Goal: Navigation & Orientation: Find specific page/section

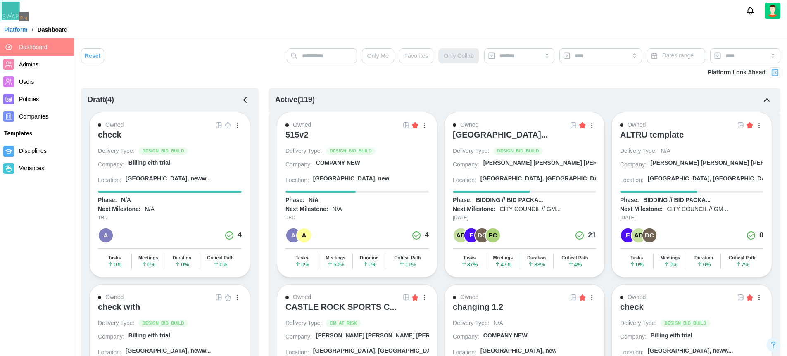
click at [250, 98] on button "button" at bounding box center [245, 100] width 14 height 14
click at [338, 16] on div at bounding box center [393, 10] width 787 height 21
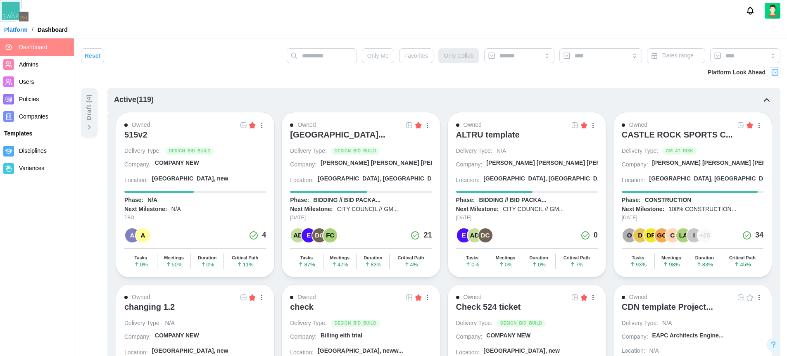
click at [390, 17] on div at bounding box center [393, 10] width 787 height 21
click at [345, 134] on div "[GEOGRAPHIC_DATA]..." at bounding box center [337, 135] width 95 height 10
click at [367, 199] on div "BIDDING // BID PACKA..." at bounding box center [346, 200] width 67 height 8
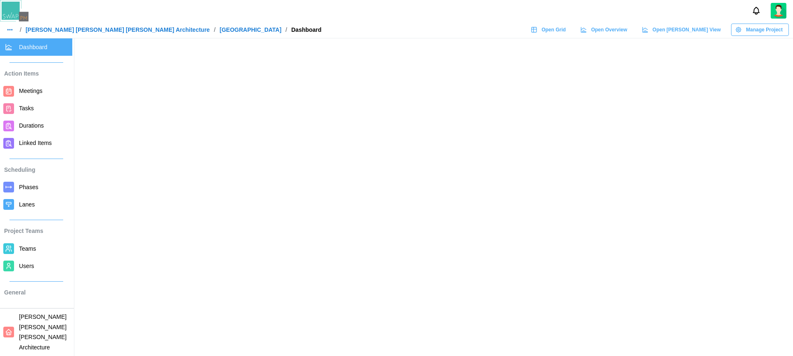
click at [403, 20] on div at bounding box center [396, 10] width 793 height 21
click at [384, 22] on header "/ Barker Rinker Seacat Architecture / ALTRU SPORTS COMPLEX / Dashboard Open Gri…" at bounding box center [396, 19] width 793 height 38
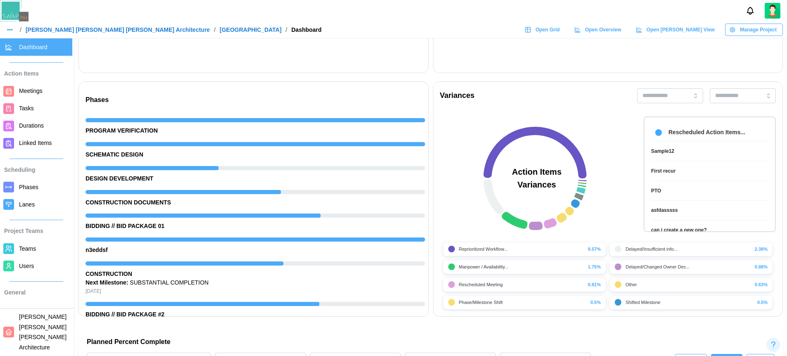
scroll to position [26, 0]
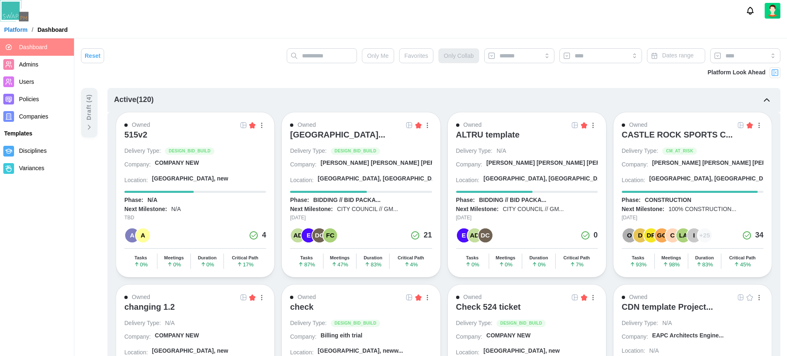
click at [263, 29] on div "Platform / Dashboard" at bounding box center [393, 30] width 787 height 12
